Goal: Use online tool/utility: Utilize a website feature to perform a specific function

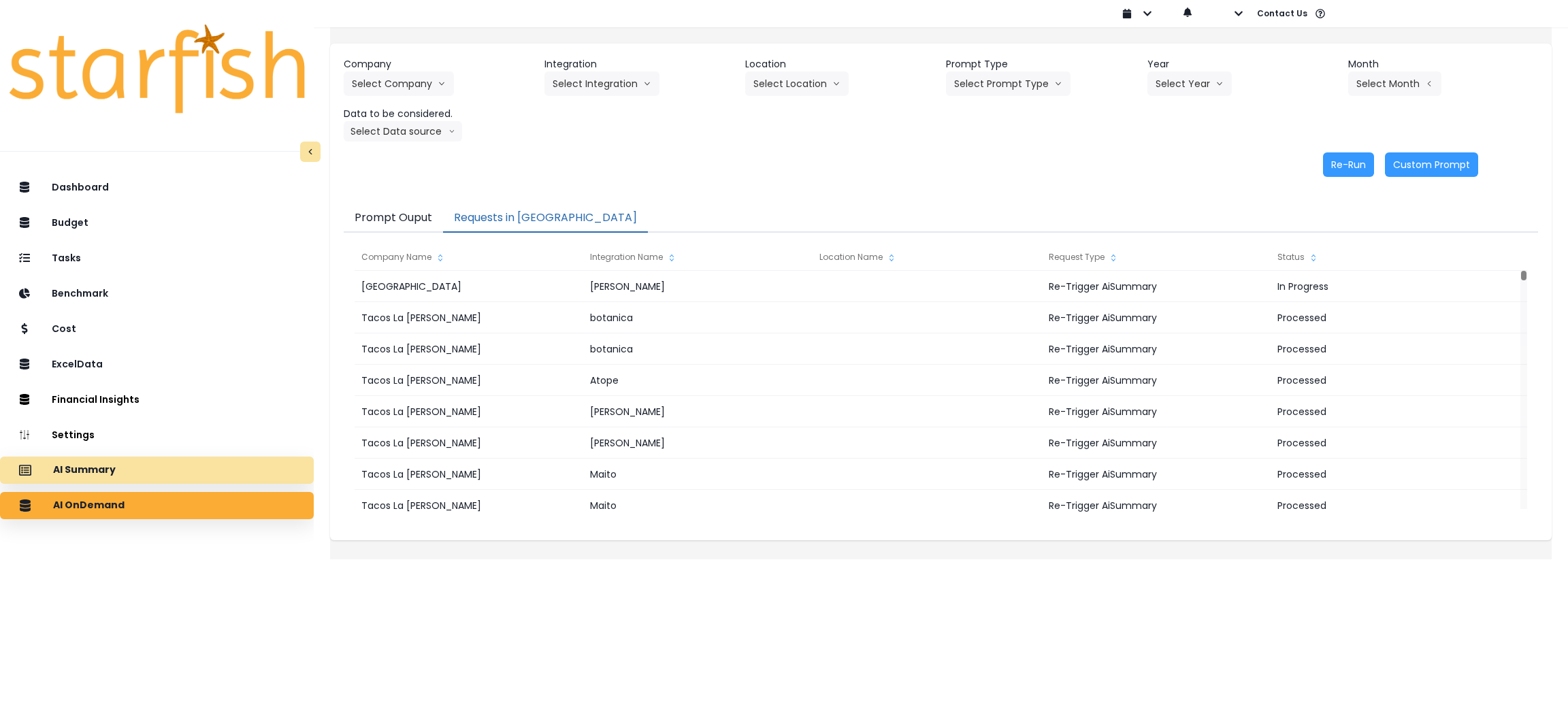
click at [157, 473] on div "AI Summary" at bounding box center [157, 469] width 292 height 28
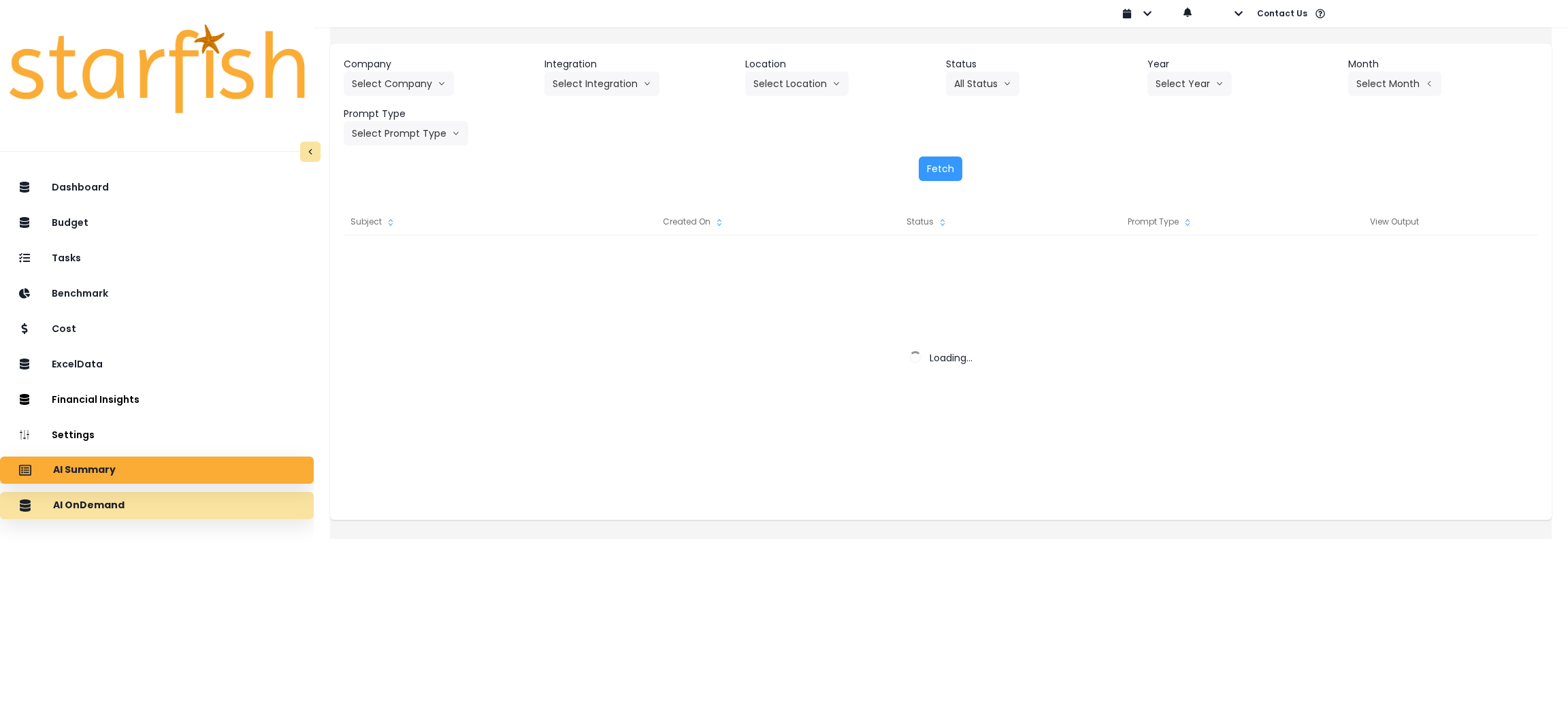
click at [158, 509] on div "AI OnDemand" at bounding box center [157, 505] width 292 height 28
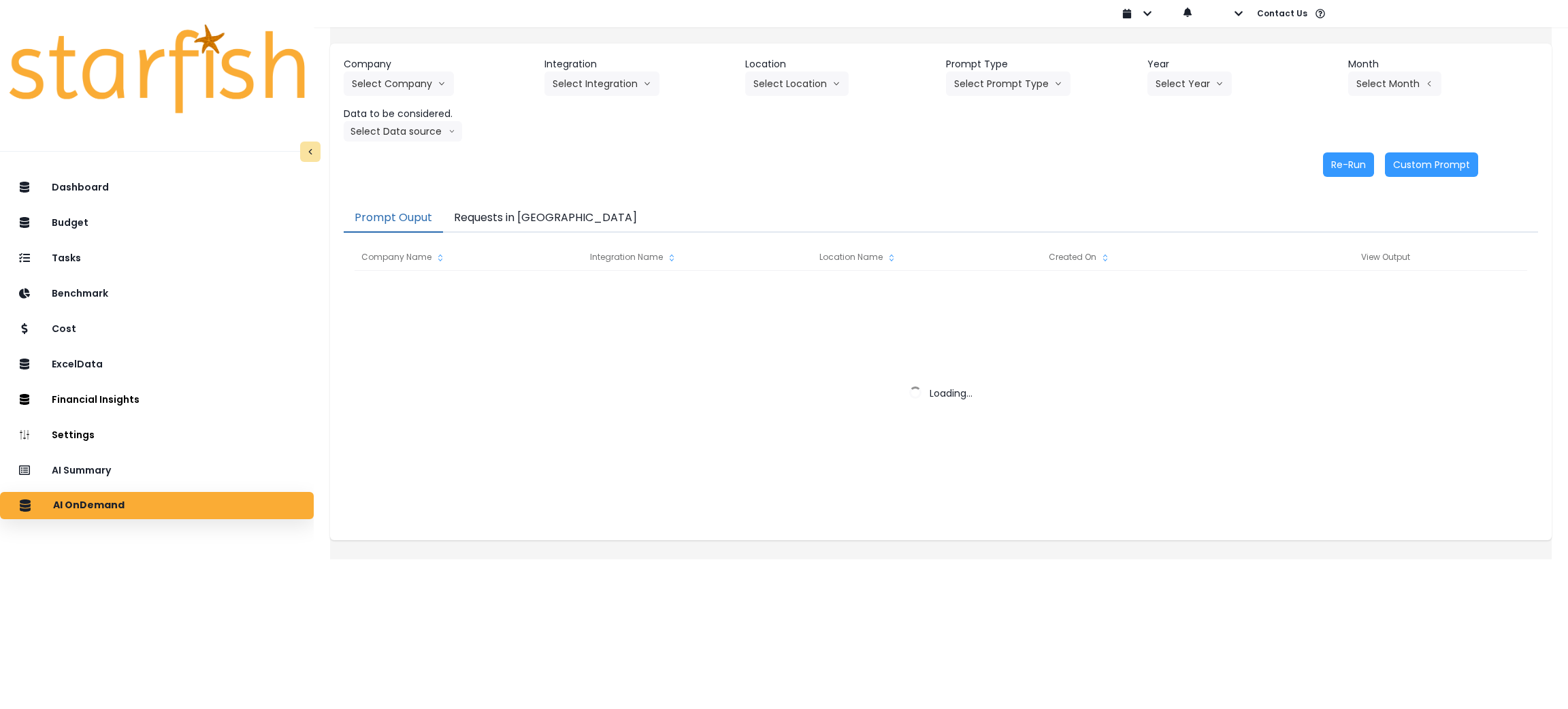
click at [511, 220] on button "Requests in [GEOGRAPHIC_DATA]" at bounding box center [545, 218] width 205 height 28
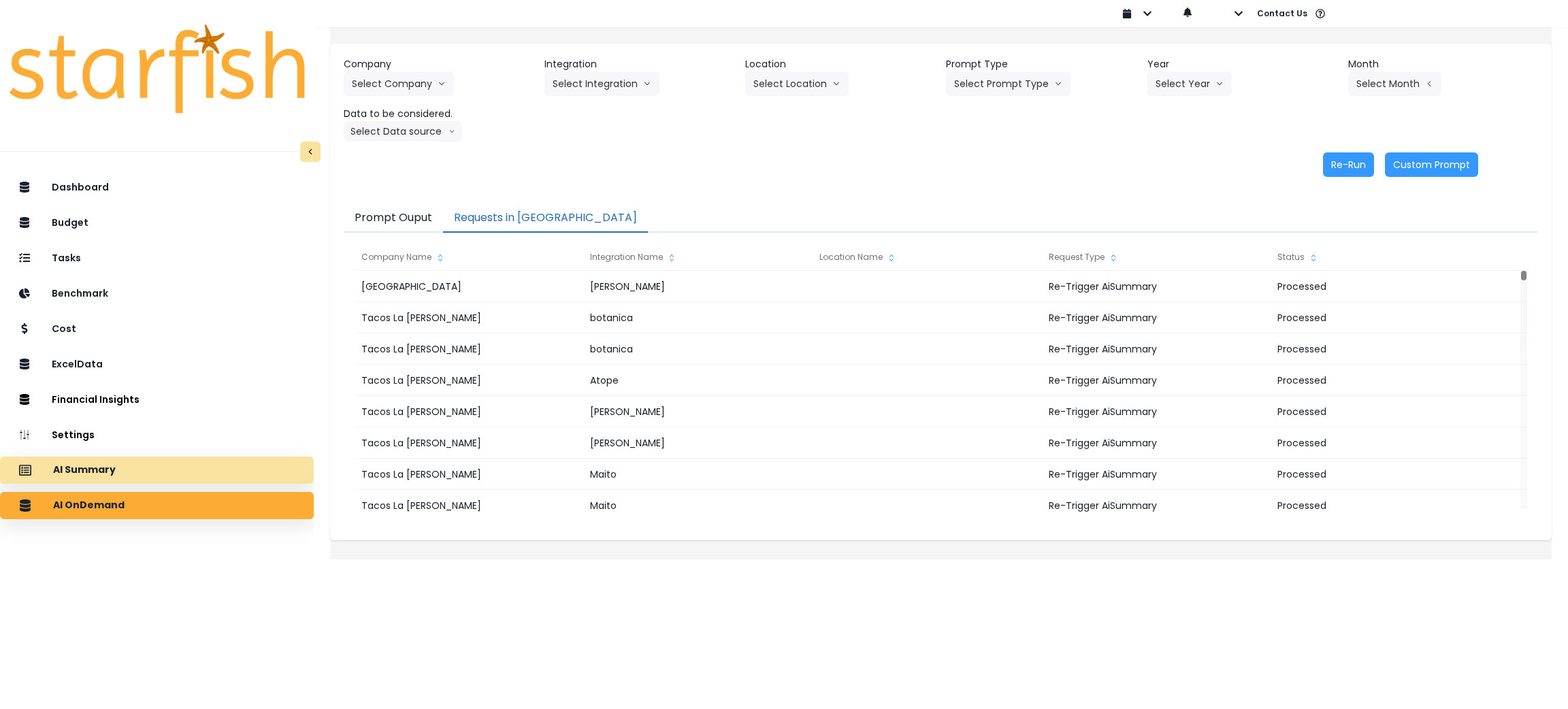
click at [136, 469] on div "AI Summary" at bounding box center [157, 469] width 292 height 28
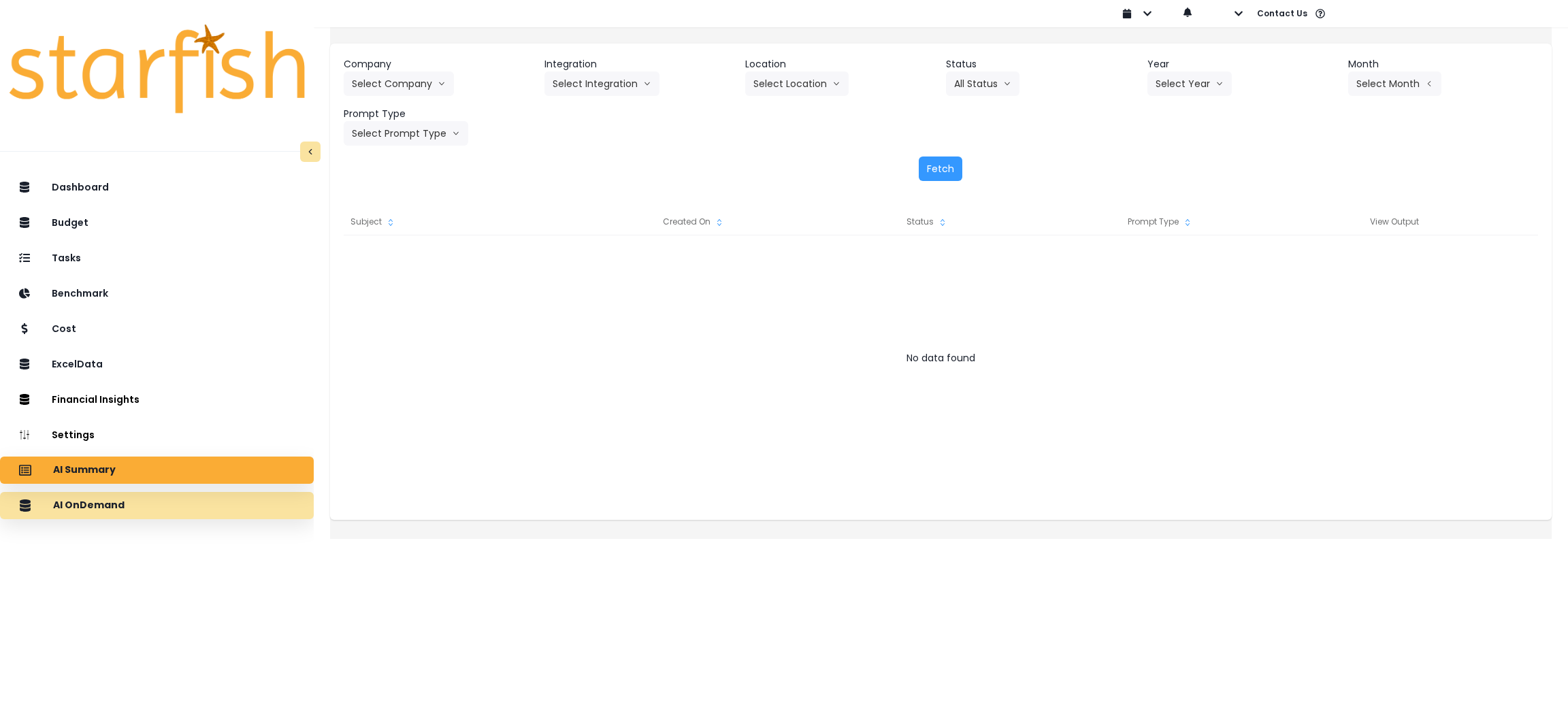
click at [169, 505] on div "AI OnDemand" at bounding box center [157, 505] width 292 height 28
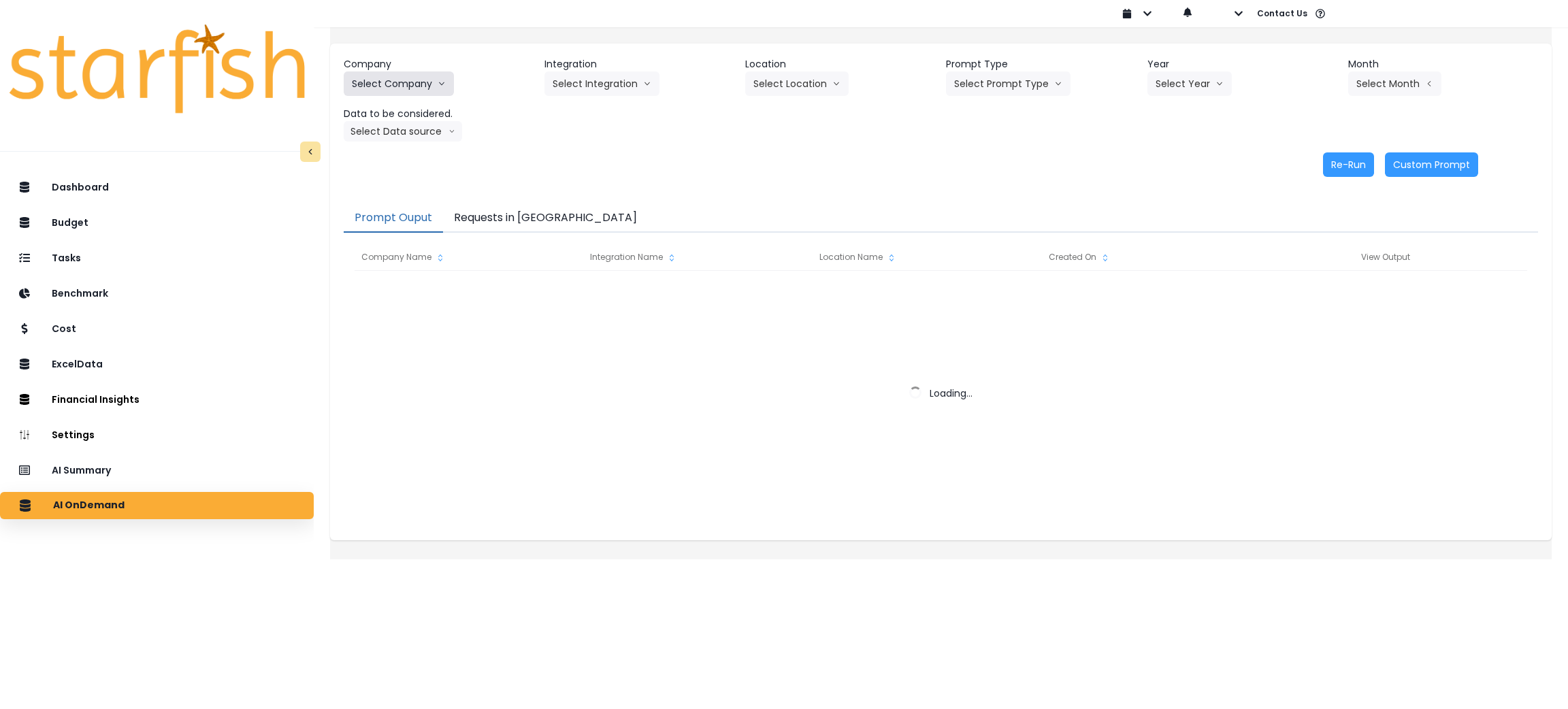
click at [434, 94] on button "Select Company" at bounding box center [398, 84] width 110 height 25
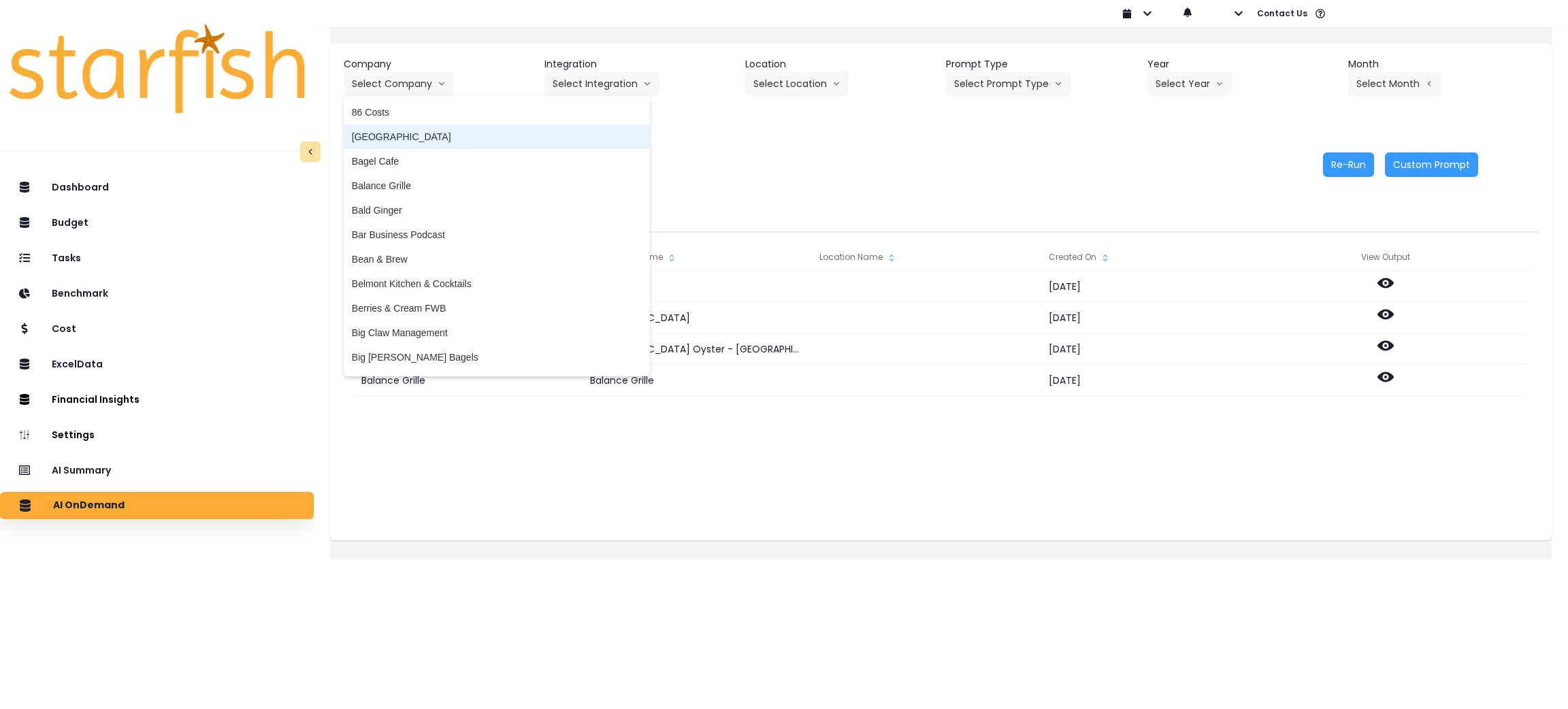
click at [430, 134] on span "[GEOGRAPHIC_DATA]" at bounding box center [497, 137] width 290 height 14
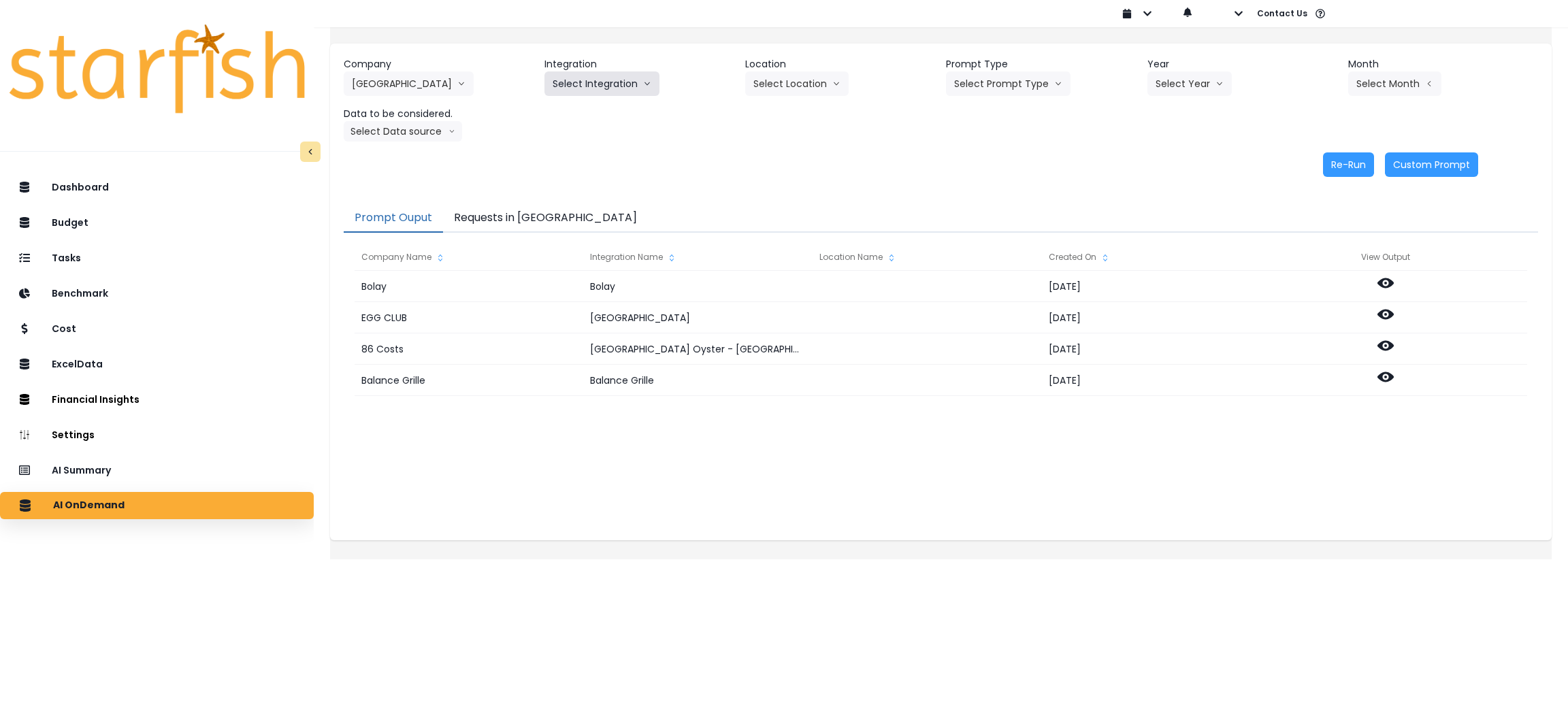
click at [610, 89] on button "Select Integration" at bounding box center [602, 84] width 115 height 25
click at [600, 118] on span "[PERSON_NAME]" at bounding box center [592, 112] width 78 height 14
click at [1188, 85] on button "Select Year" at bounding box center [1190, 84] width 85 height 25
click at [1169, 155] on span "2025" at bounding box center [1165, 161] width 21 height 14
click at [1377, 93] on button "Select Month" at bounding box center [1394, 84] width 93 height 25
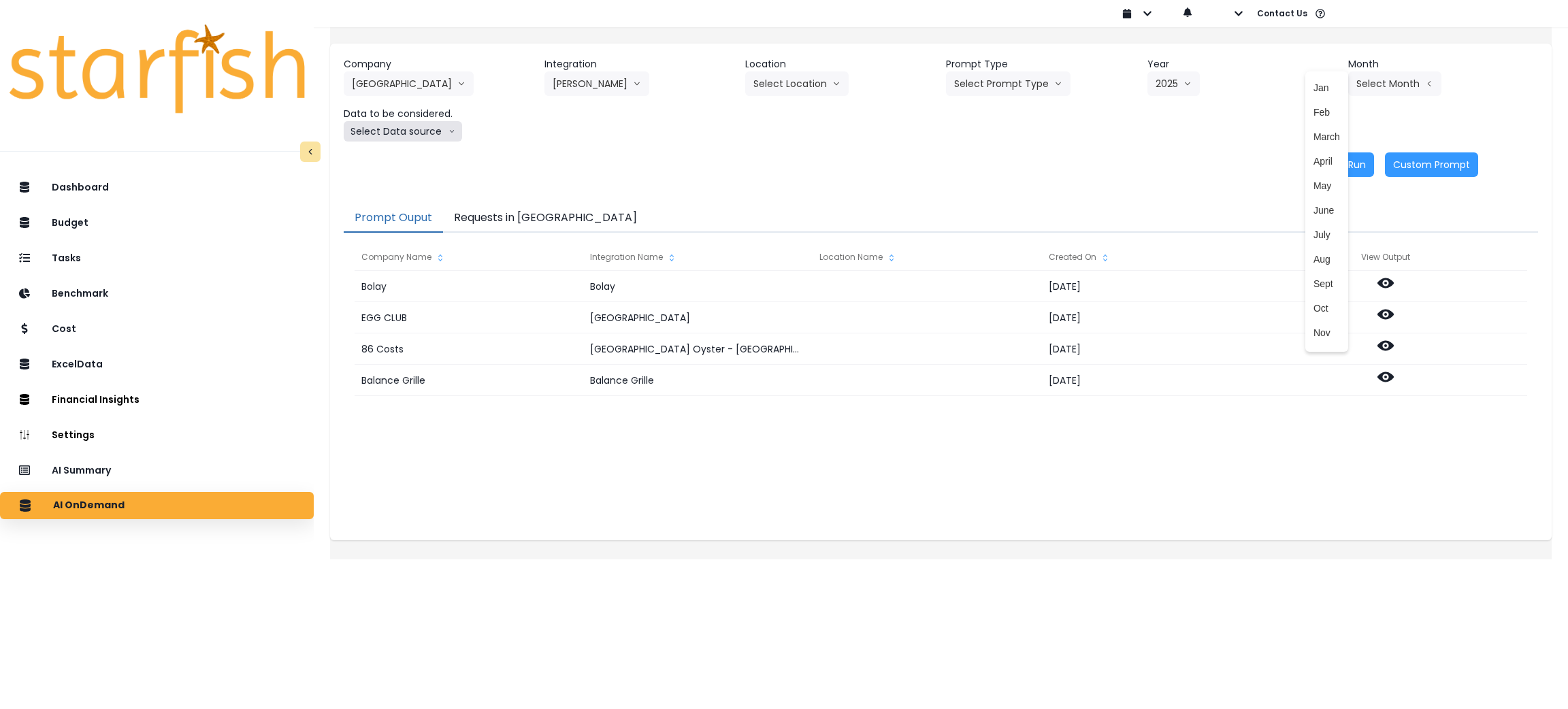
click at [409, 134] on button "Select Data source" at bounding box center [403, 131] width 118 height 21
click at [400, 151] on span "Comparison overtime" at bounding box center [397, 158] width 91 height 14
click at [400, 151] on div "Company Asti 86 Costs Asti Bagel Cafe Balance Grille Bald Ginger Bar Business P…" at bounding box center [940, 117] width 1221 height 147
click at [993, 92] on button "Select Prompt Type" at bounding box center [1008, 84] width 125 height 25
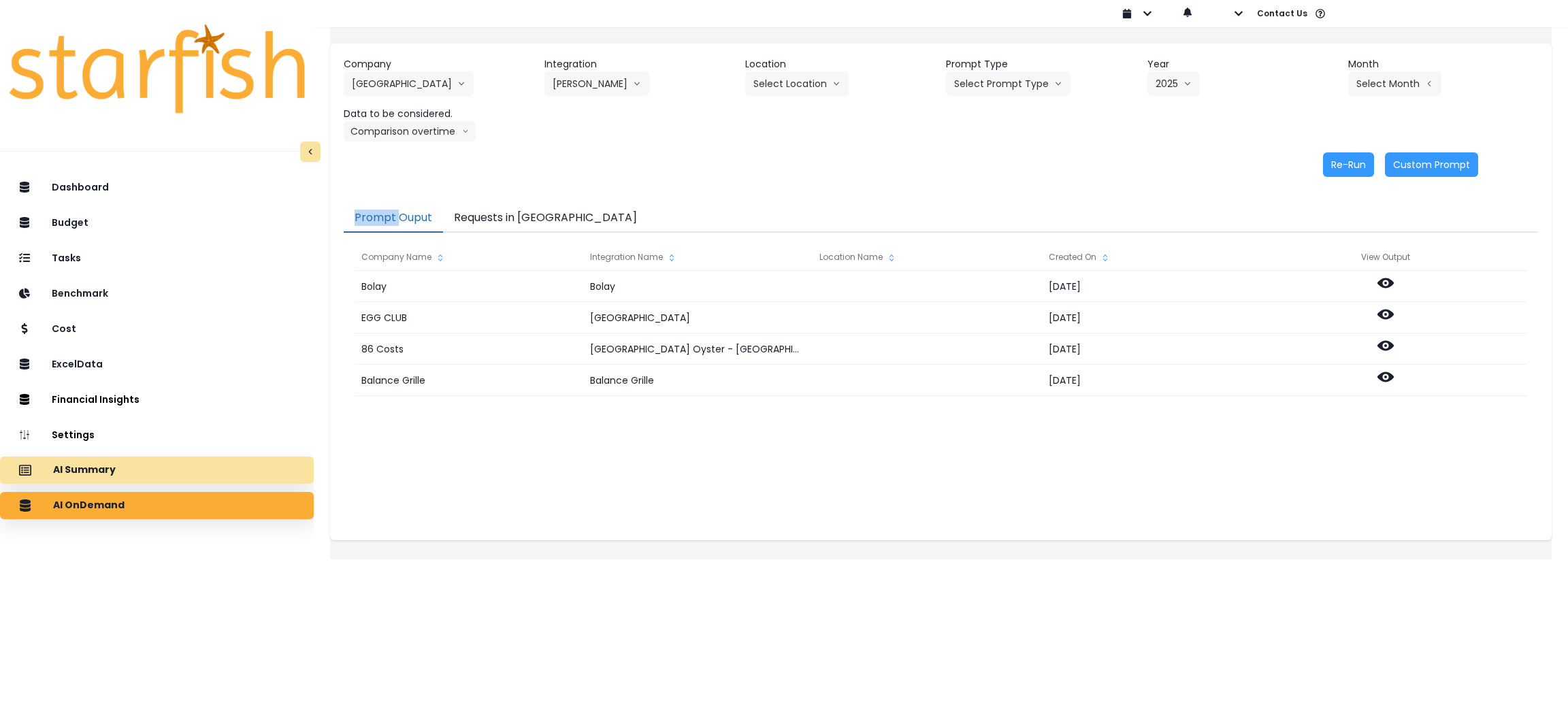
click at [142, 479] on div "AI Summary" at bounding box center [157, 469] width 292 height 28
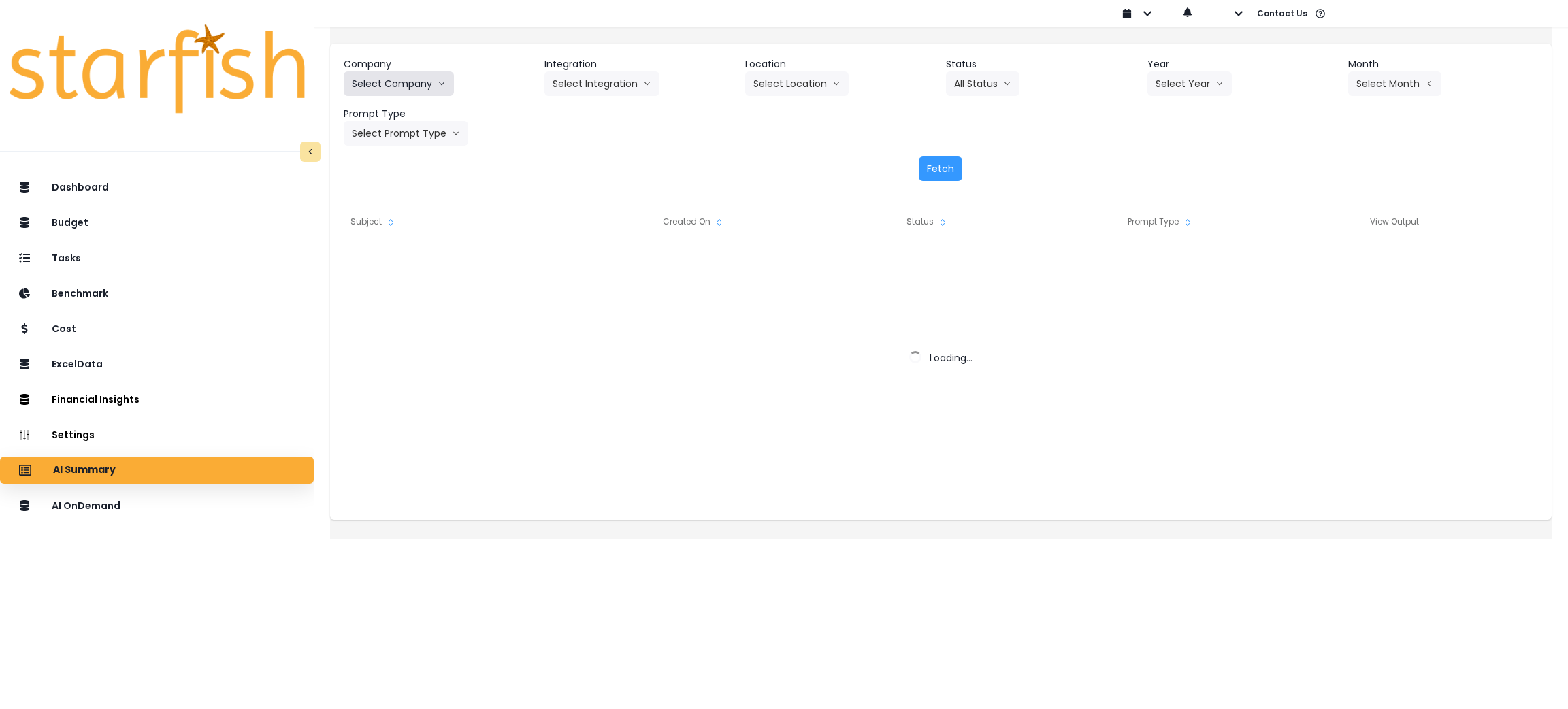
click at [409, 83] on button "Select Company" at bounding box center [398, 84] width 110 height 25
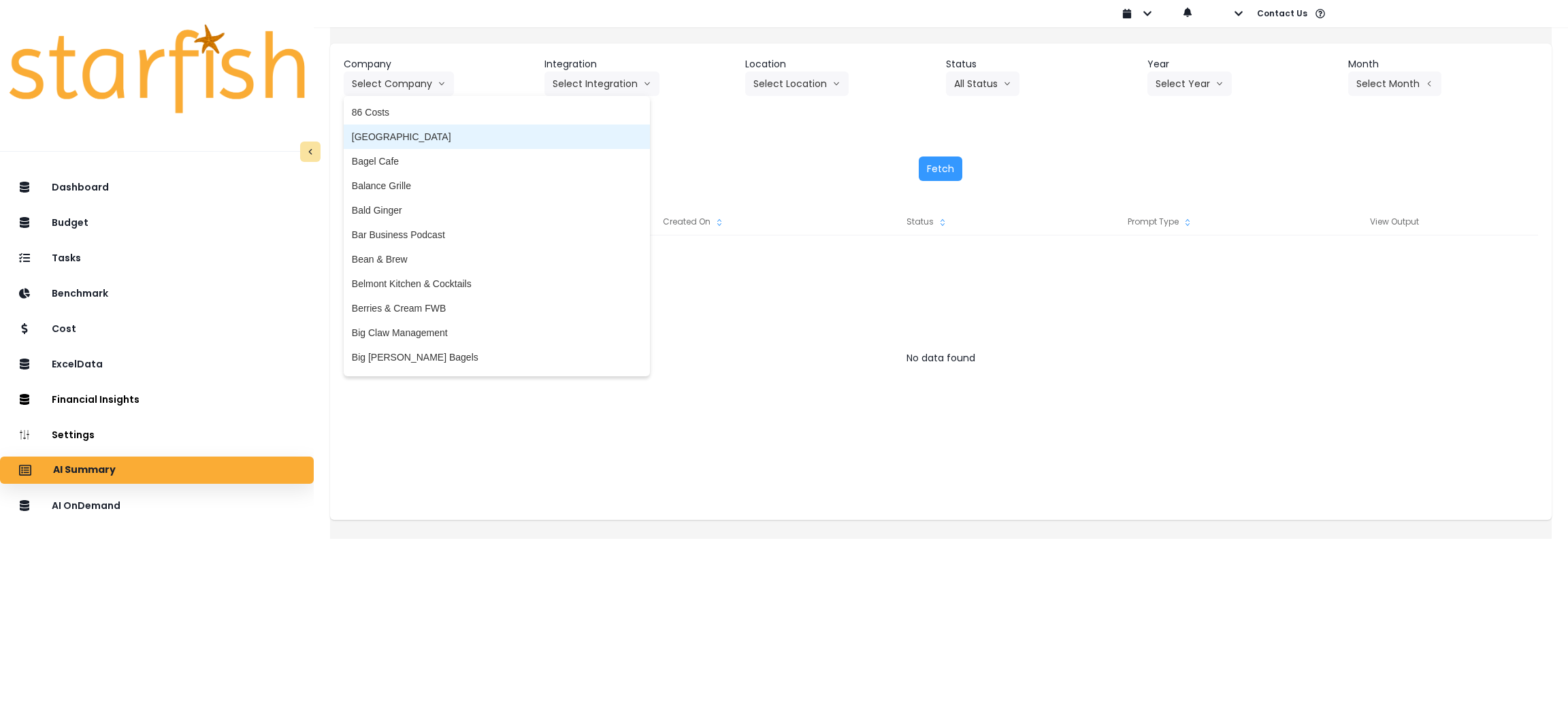
click at [405, 139] on span "[GEOGRAPHIC_DATA]" at bounding box center [497, 137] width 290 height 14
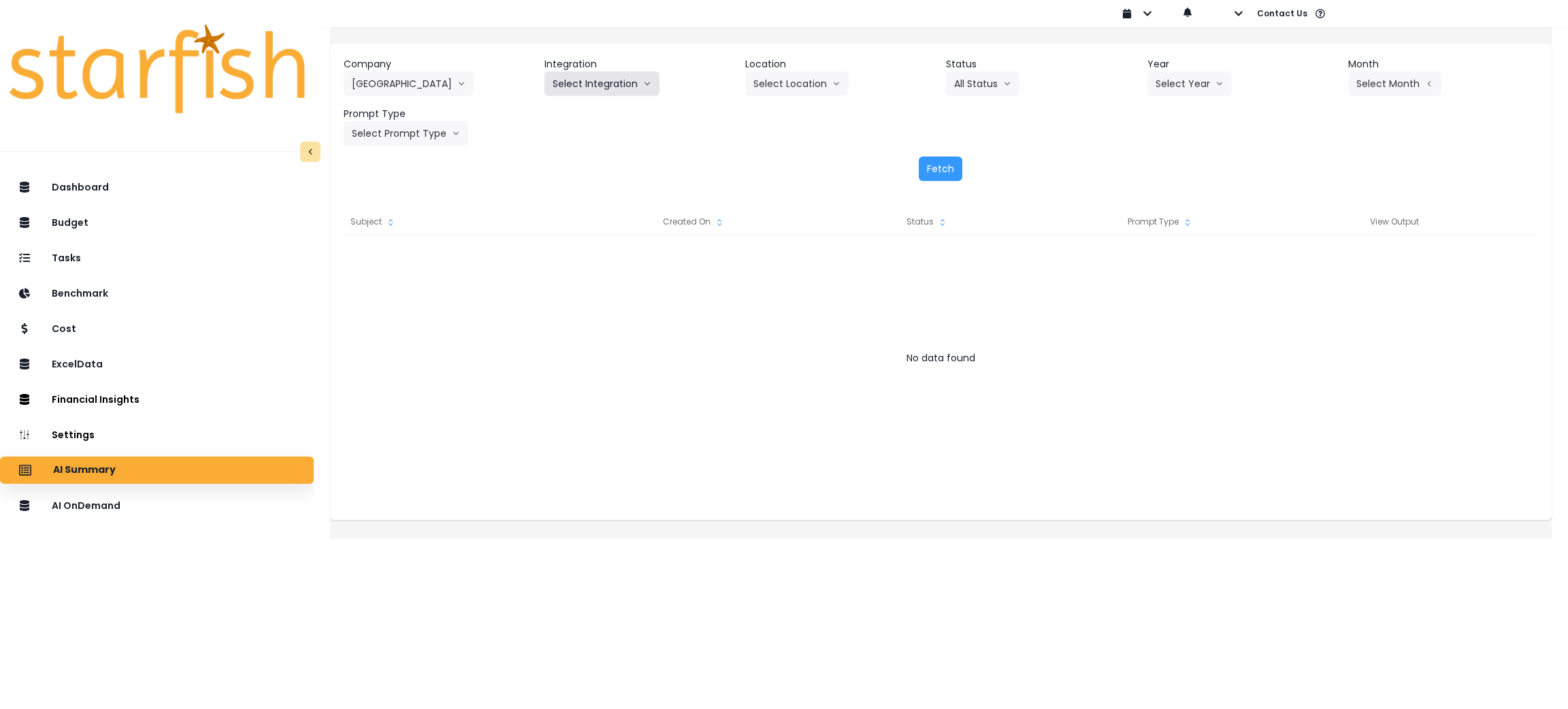
click at [651, 89] on icon "arrow down line" at bounding box center [647, 84] width 8 height 14
click at [596, 116] on span "[PERSON_NAME]" at bounding box center [592, 112] width 78 height 14
click at [1163, 80] on button "Select Year" at bounding box center [1190, 84] width 85 height 25
click at [1155, 159] on span "2025" at bounding box center [1165, 161] width 21 height 14
click at [409, 150] on div "Company Asti 86 Costs Asti Bagel Cafe Balance Grille Bald Ginger Bar Business P…" at bounding box center [940, 119] width 1221 height 151
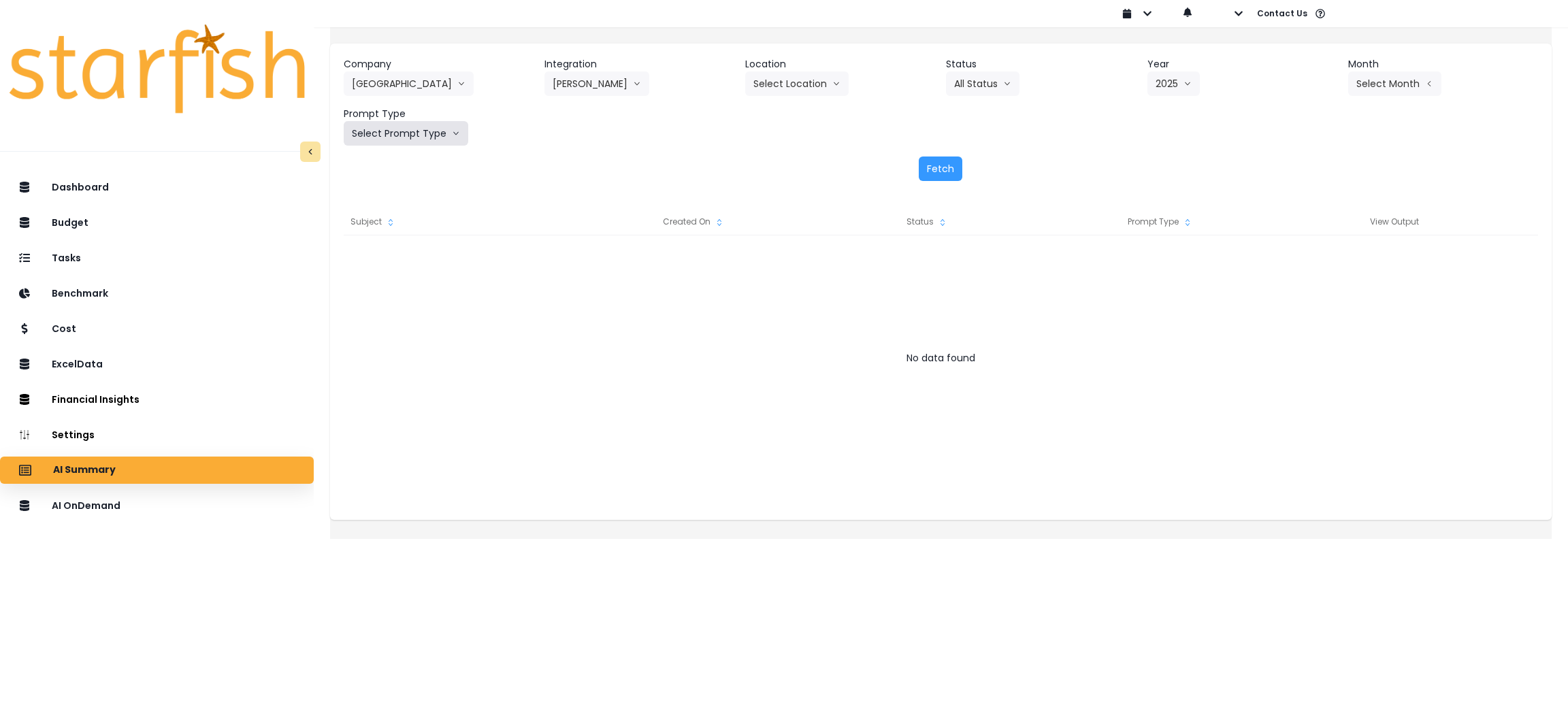
click at [415, 143] on button "Select Prompt Type" at bounding box center [406, 134] width 125 height 25
click at [406, 234] on span "Error Task" at bounding box center [390, 235] width 77 height 14
click at [955, 163] on button "Fetch" at bounding box center [940, 169] width 44 height 25
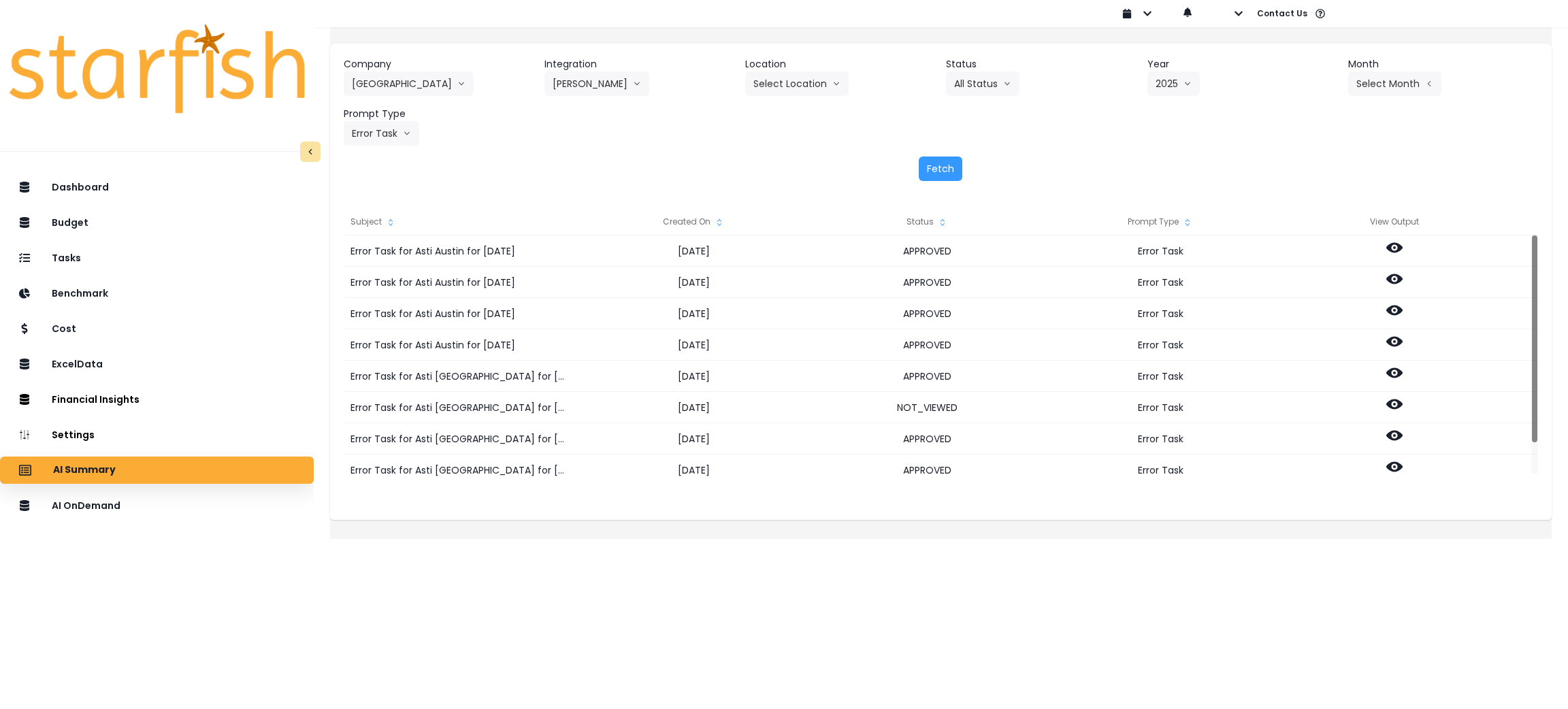
click at [725, 223] on div "Created On" at bounding box center [694, 221] width 234 height 27
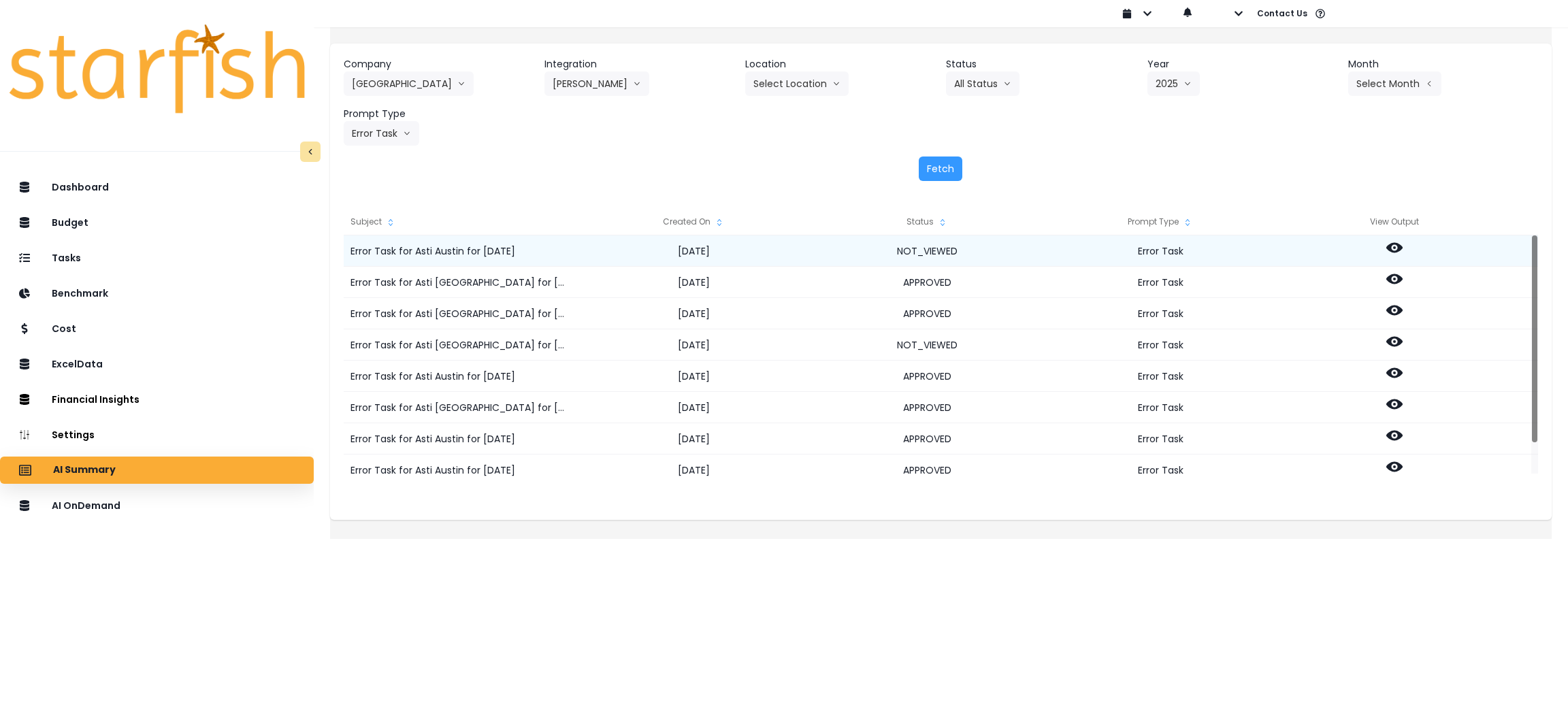
click at [1403, 250] on icon at bounding box center [1394, 247] width 16 height 10
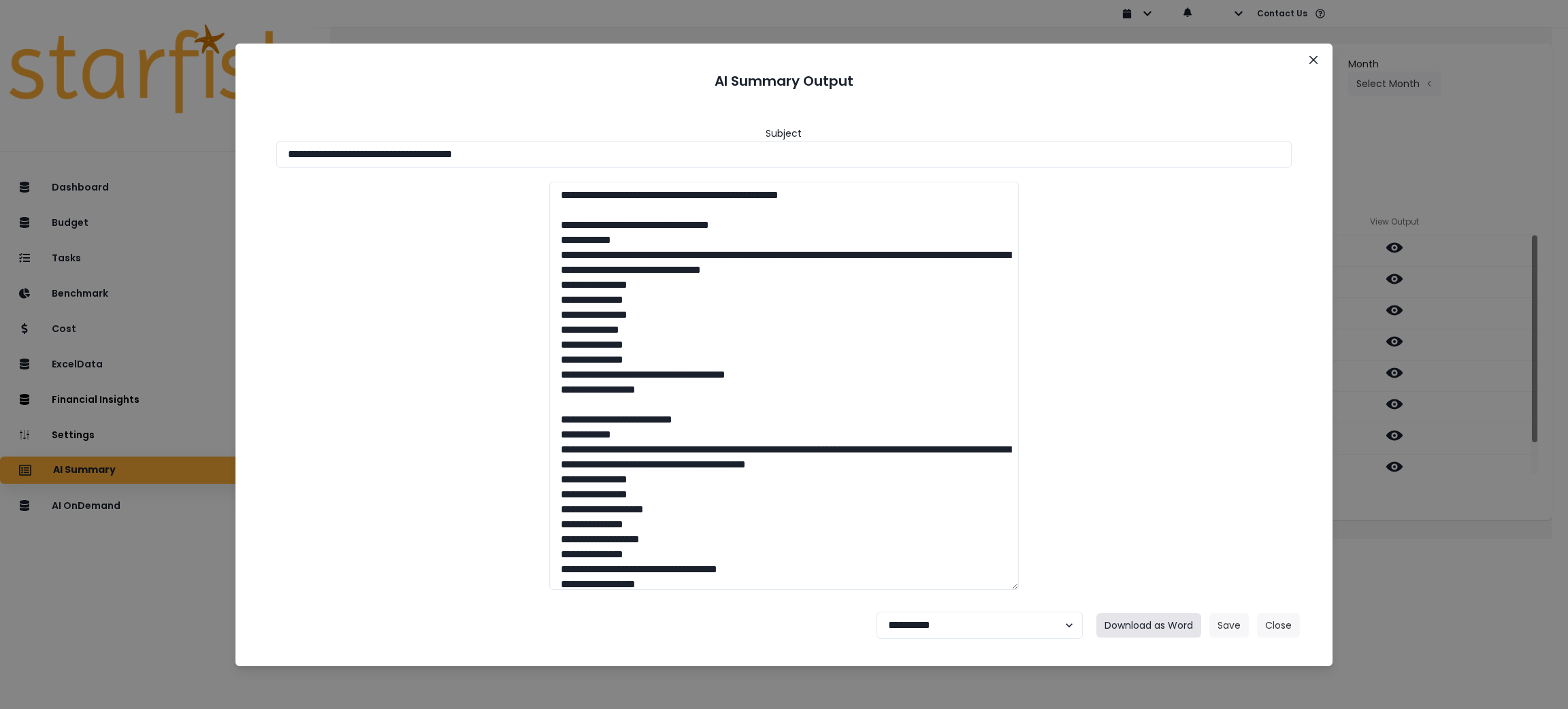
click at [1140, 624] on button "Download as Word" at bounding box center [1148, 625] width 105 height 25
click at [1313, 60] on icon "Close" at bounding box center [1313, 59] width 8 height 8
